Goal: Transaction & Acquisition: Book appointment/travel/reservation

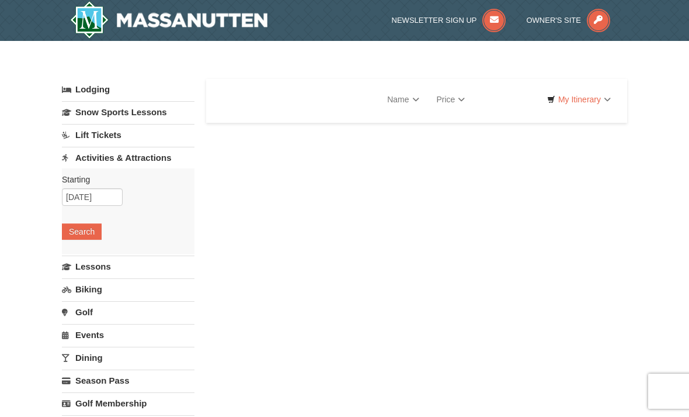
select select "10"
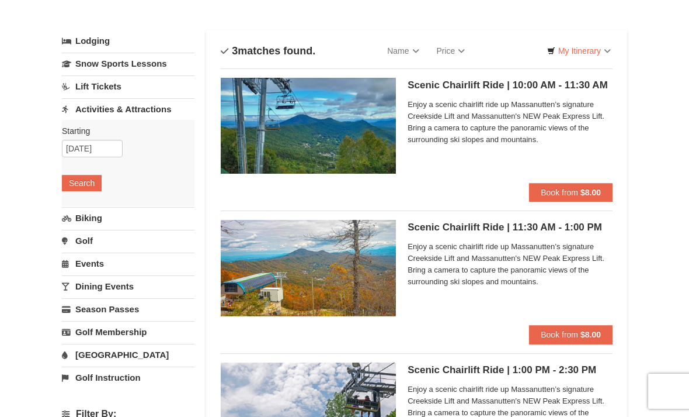
scroll to position [48, 0]
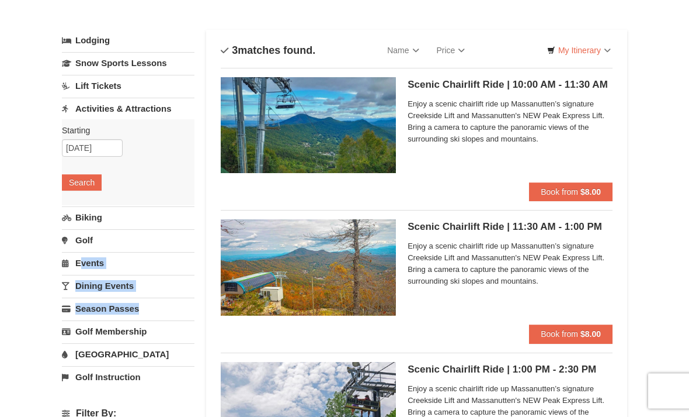
click at [25, 281] on div "× Categories List Filter My Itinerary Questions? 1-540-289-9441 Lodging Arrival…" at bounding box center [344, 419] width 689 height 854
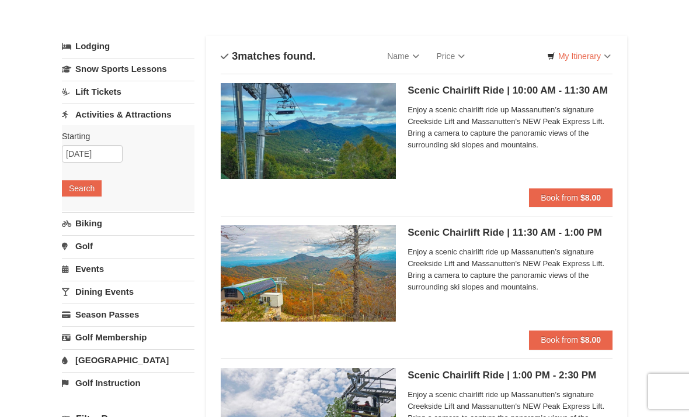
scroll to position [0, 0]
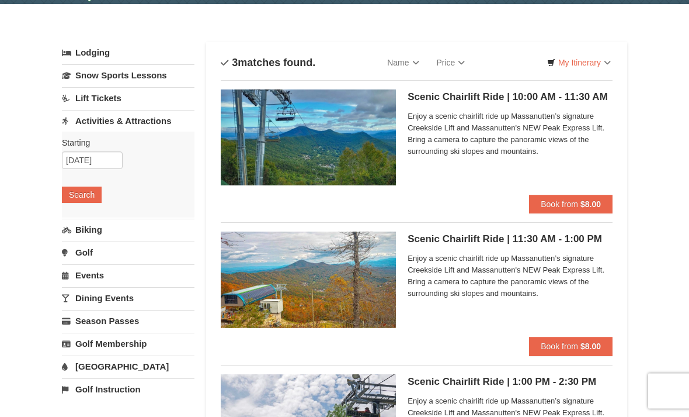
scroll to position [37, 0]
click at [565, 346] on span "Book from" at bounding box center [559, 345] width 37 height 9
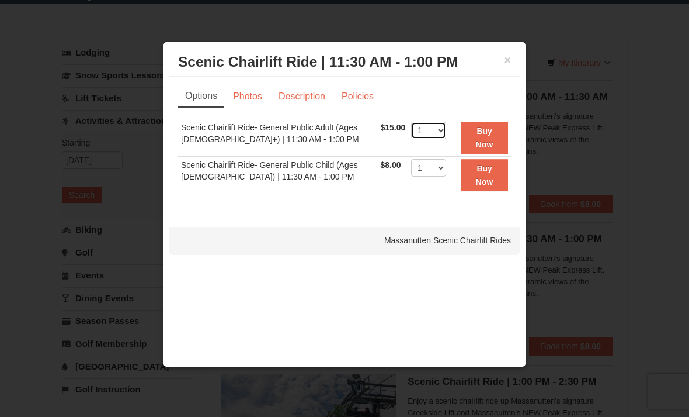
click at [444, 130] on select "1 2 3 4 5 6 7 8 9 10 11 12 13 14 15 16 17 18 19 20 21 22" at bounding box center [428, 131] width 35 height 18
click at [444, 139] on select "1 2 3 4 5 6 7 8 9 10 11 12 13 14 15 16 17 18 19 20 21 22" at bounding box center [428, 131] width 35 height 18
select select "3"
click at [446, 174] on select "1 2 3 4 5 6 7 8 9 10 11 12 13 14 15 16 17 18 19 20 21 22" at bounding box center [428, 168] width 35 height 18
select select "3"
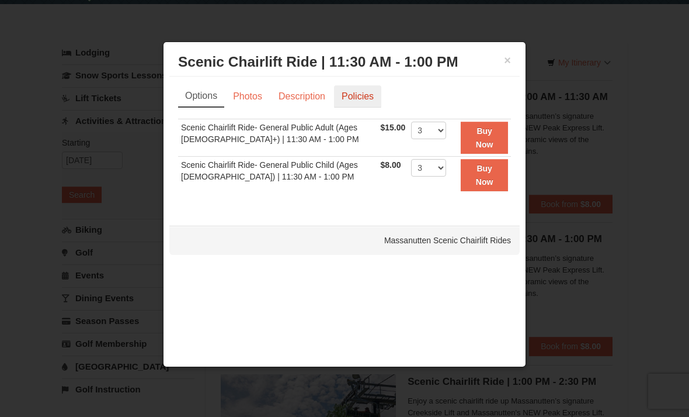
click at [364, 107] on link "Policies" at bounding box center [357, 96] width 47 height 22
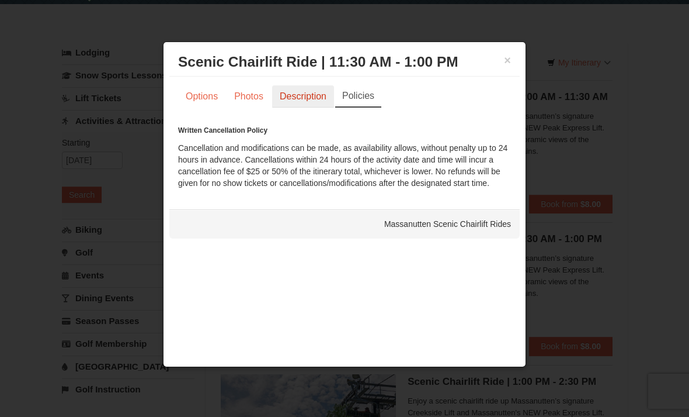
click at [305, 108] on link "Description" at bounding box center [303, 96] width 62 height 22
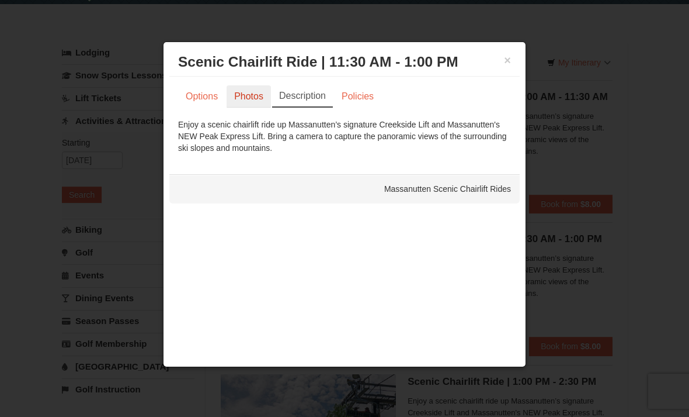
click at [251, 105] on link "Photos" at bounding box center [249, 96] width 44 height 22
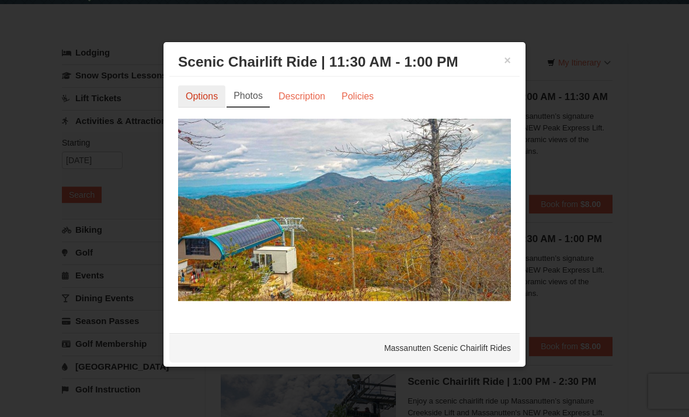
click at [206, 102] on link "Options" at bounding box center [201, 96] width 47 height 22
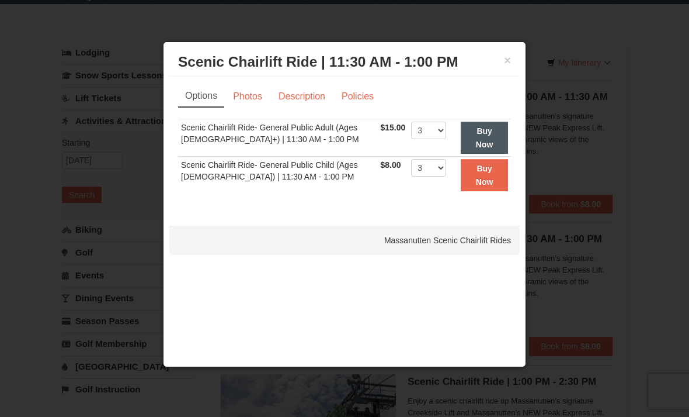
click at [485, 147] on strong "Buy Now" at bounding box center [485, 137] width 18 height 22
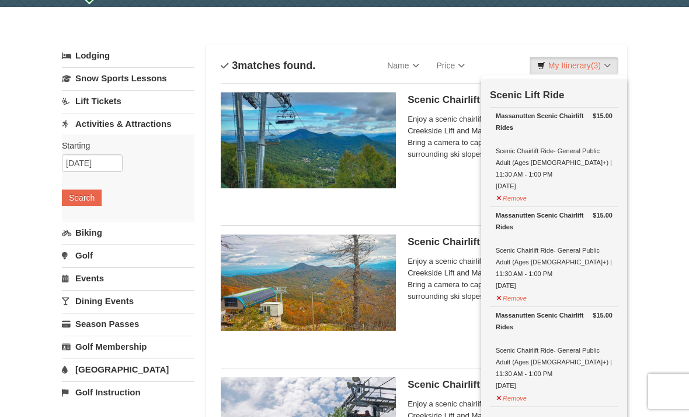
scroll to position [0, 0]
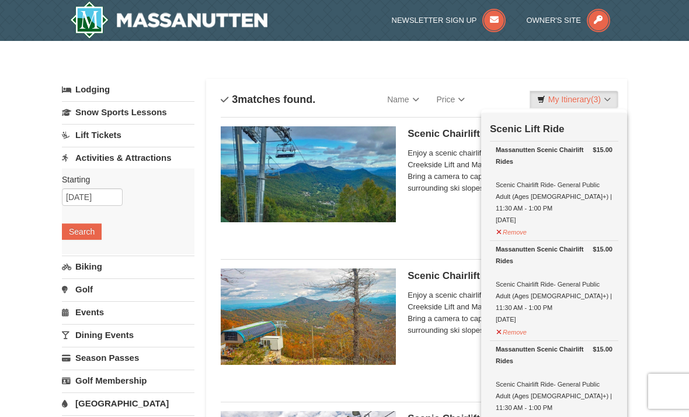
click at [433, 282] on div "Scenic Chairlift Ride | 11:30 AM - 1:00 PM Massanutten Scenic Chairlift Rides E…" at bounding box center [510, 320] width 205 height 105
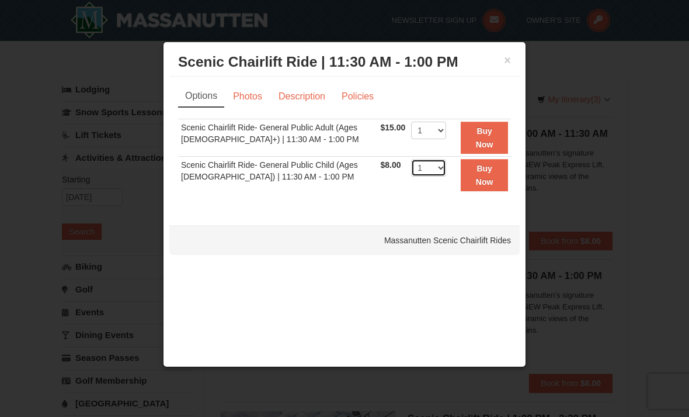
click at [446, 165] on select "1 2 3 4 5 6 7 8 9 10 11 12 13 14 15 16 17 18 19 20 21 22" at bounding box center [428, 168] width 35 height 18
select select "3"
click at [488, 182] on strong "Buy Now" at bounding box center [485, 175] width 18 height 22
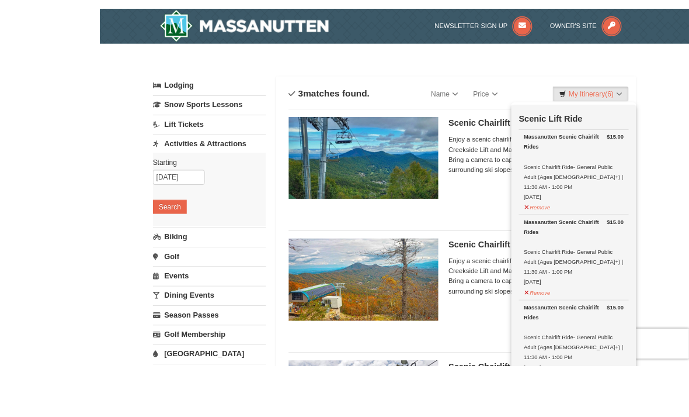
scroll to position [57, 0]
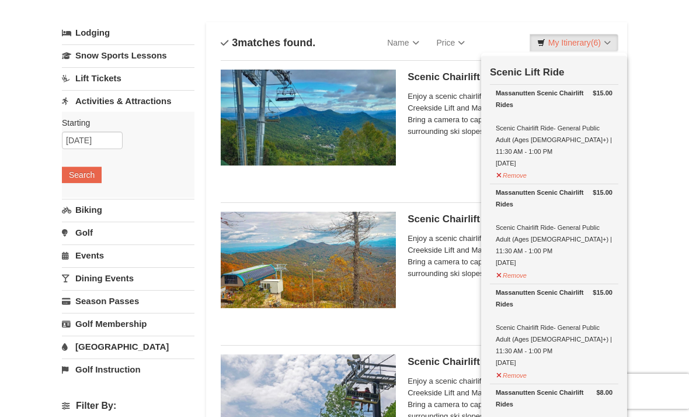
click at [657, 313] on div "× Categories List Filter My Itinerary (6) Check Out Now Scenic Lift Ride $15.00…" at bounding box center [344, 411] width 689 height 854
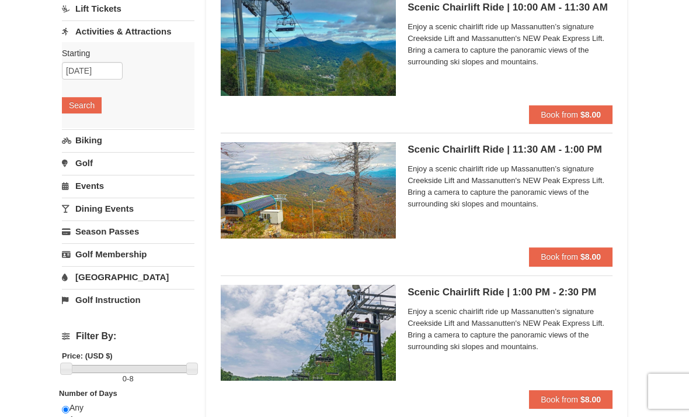
scroll to position [163, 0]
